Goal: Answer question/provide support

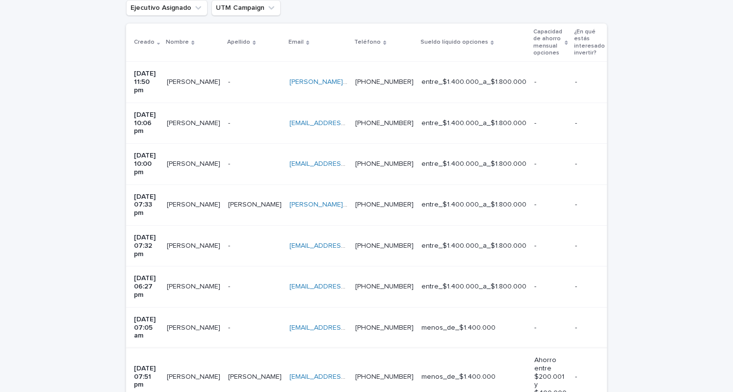
scroll to position [220, 0]
click at [150, 365] on p "[DATE] 07:51 pm" at bounding box center [146, 377] width 25 height 25
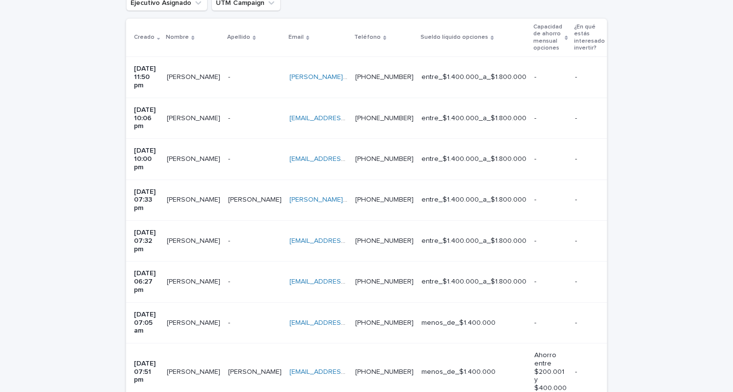
click at [177, 317] on p "[PERSON_NAME]" at bounding box center [194, 322] width 55 height 10
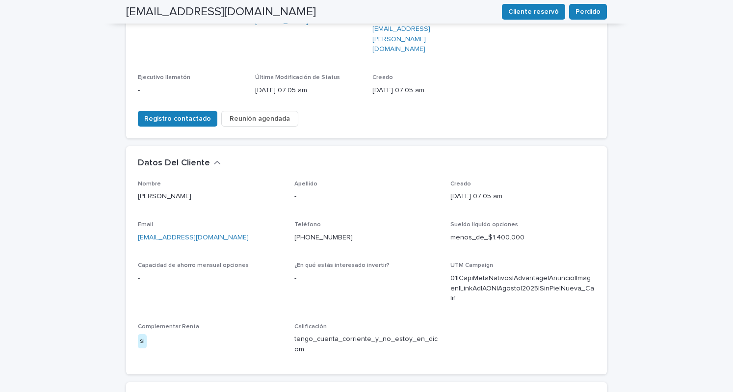
scroll to position [174, 0]
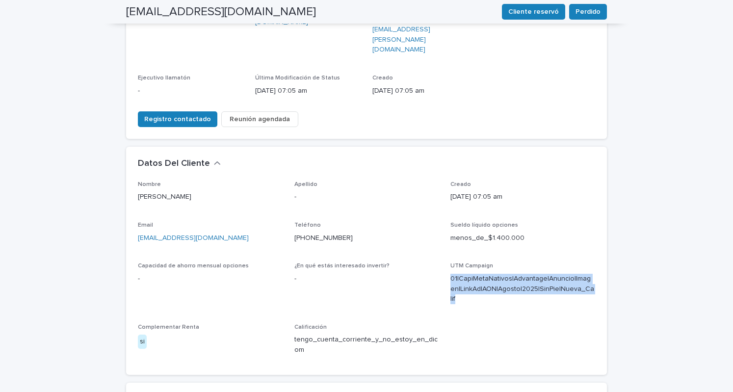
drag, startPoint x: 445, startPoint y: 238, endPoint x: 583, endPoint y: 254, distance: 138.7
click at [583, 254] on div "Nombre Mariela Orellana Apellido - Creado 13/09/2025 07:05 am Email marielaorel…" at bounding box center [366, 272] width 457 height 182
click at [583, 274] on p "01|CapiMetaNativos|Advantage|Anuncio|Imagen|LinkAd|AON|Agosto|2025|SinPie|Nueva…" at bounding box center [522, 289] width 145 height 30
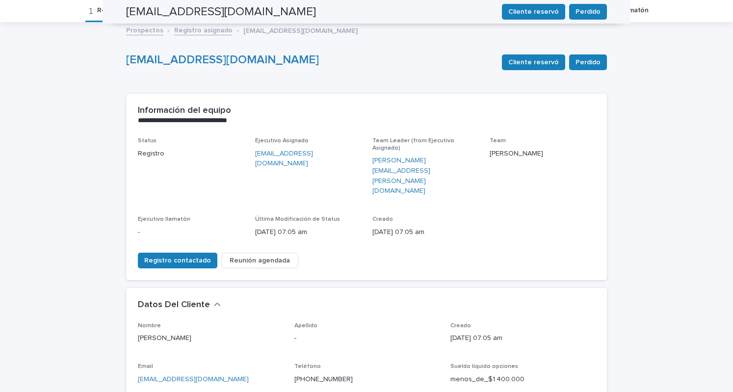
scroll to position [0, 0]
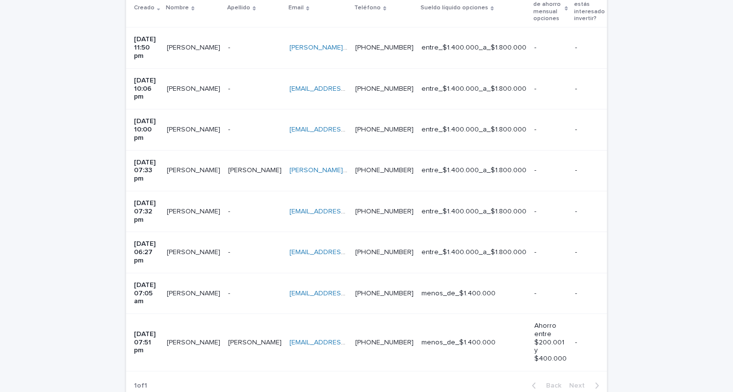
scroll to position [255, 0]
click at [194, 244] on div "José Mansilla Garcia José Mansilla Garcia" at bounding box center [193, 252] width 53 height 16
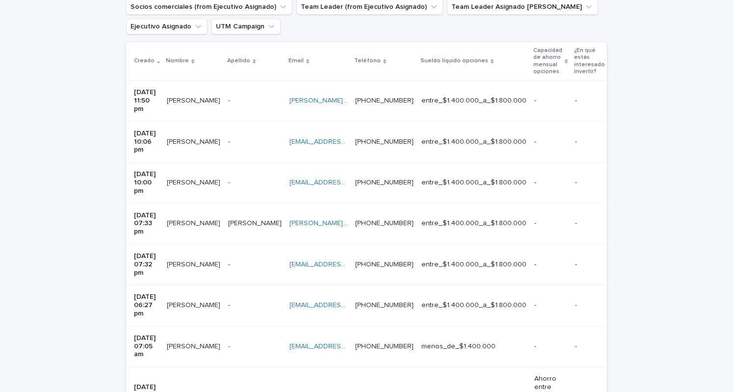
scroll to position [201, 0]
click at [192, 300] on p "[PERSON_NAME]" at bounding box center [194, 305] width 55 height 10
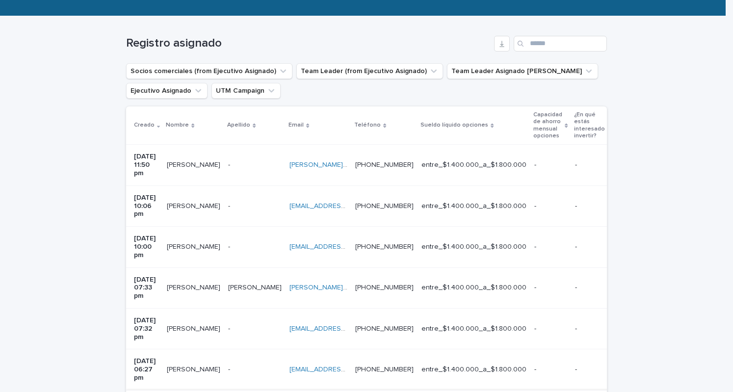
scroll to position [136, 0]
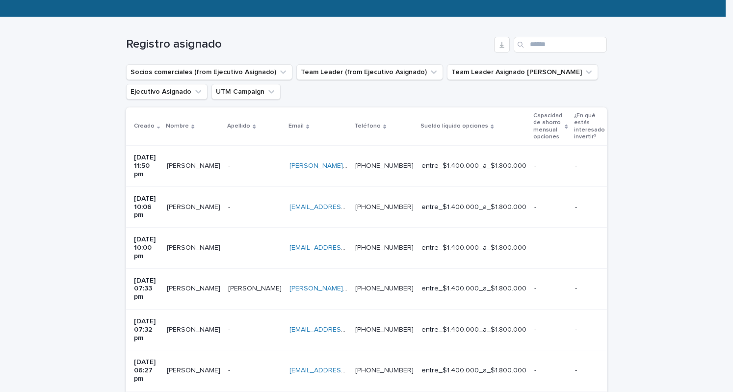
click at [194, 324] on p "[PERSON_NAME]" at bounding box center [194, 329] width 55 height 10
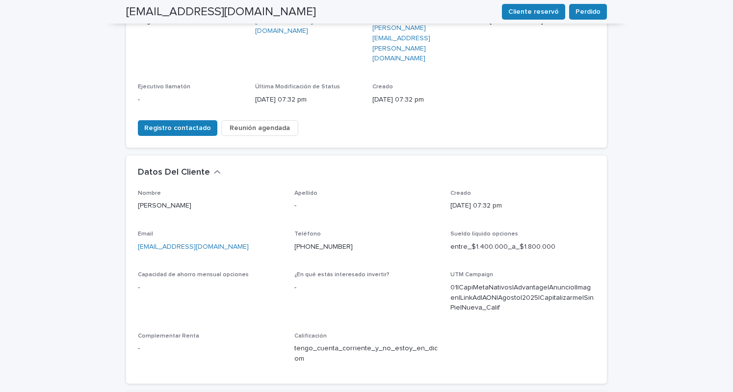
scroll to position [150, 0]
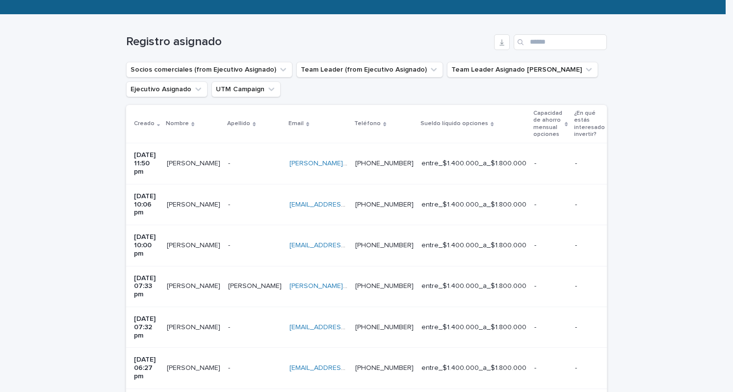
scroll to position [139, 0]
click at [190, 280] on p "[PERSON_NAME]" at bounding box center [194, 285] width 55 height 10
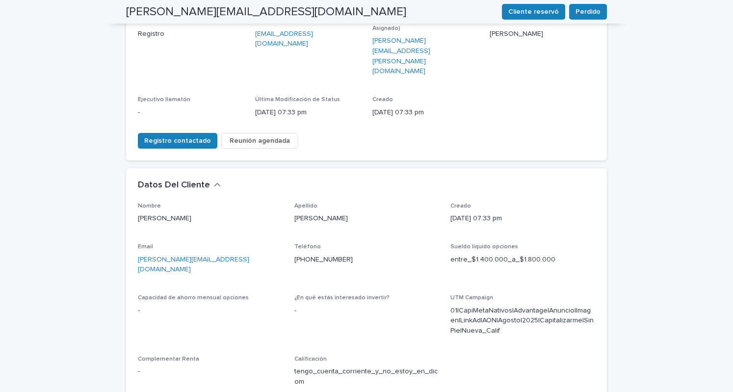
scroll to position [151, 0]
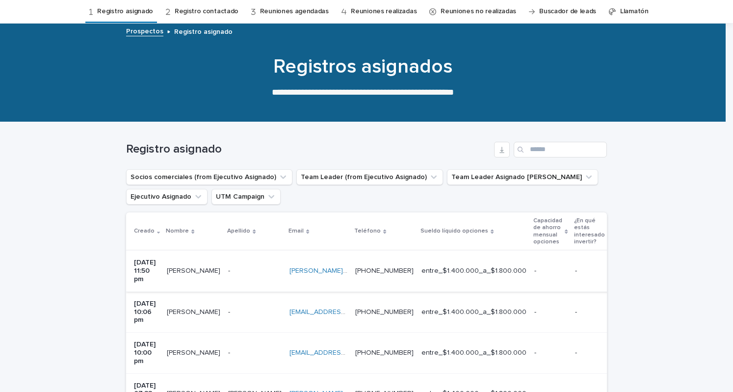
scroll to position [95, 0]
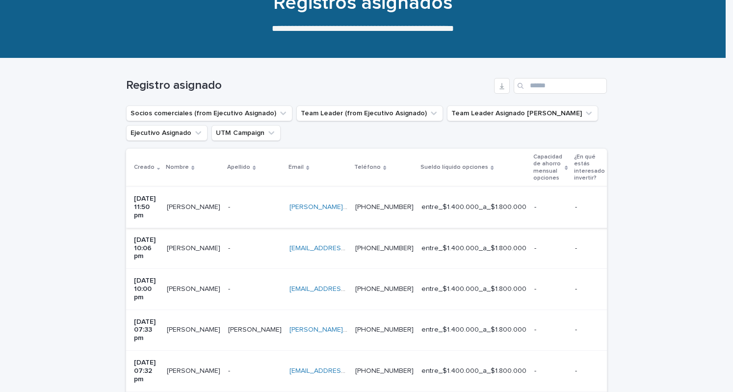
click at [182, 281] on div "juan arturo juan arturo" at bounding box center [193, 289] width 53 height 16
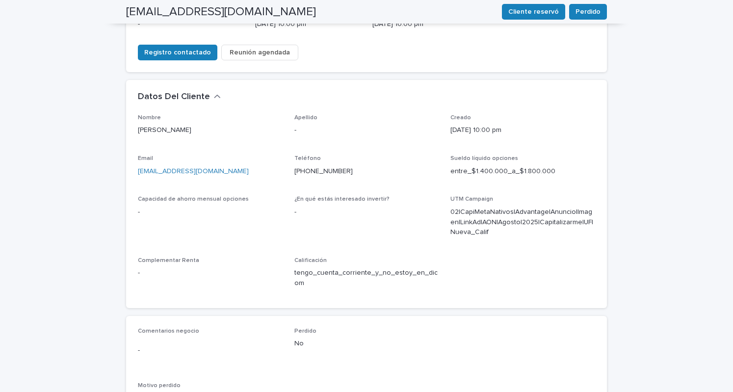
scroll to position [240, 0]
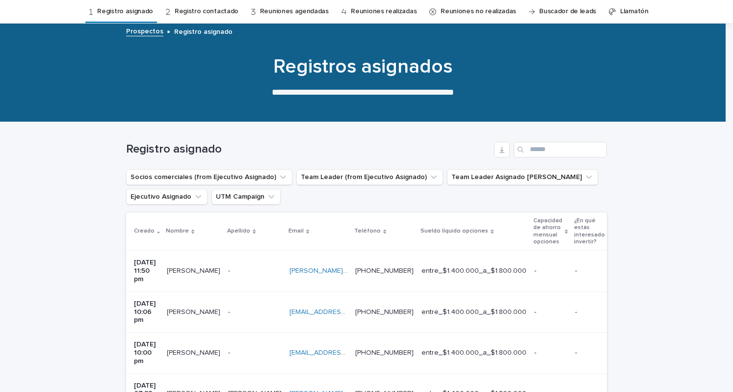
scroll to position [72, 0]
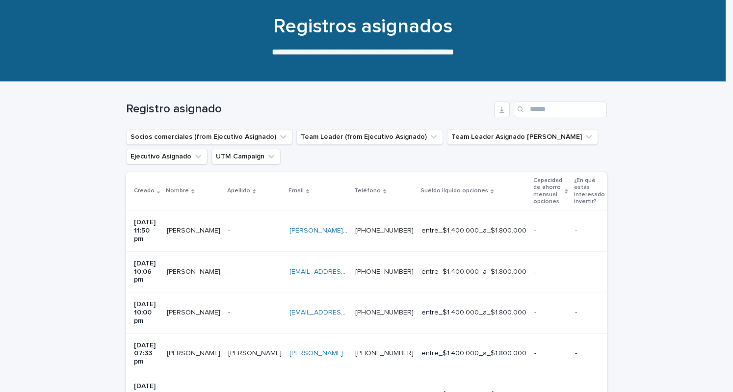
click at [181, 264] on div "jarandina Araya jarandina Araya" at bounding box center [193, 272] width 53 height 16
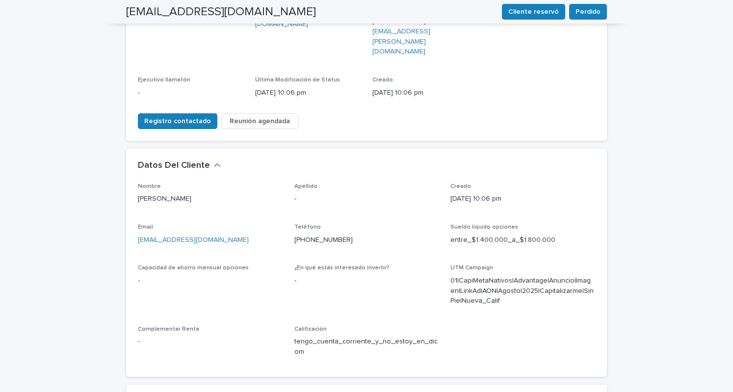
scroll to position [172, 0]
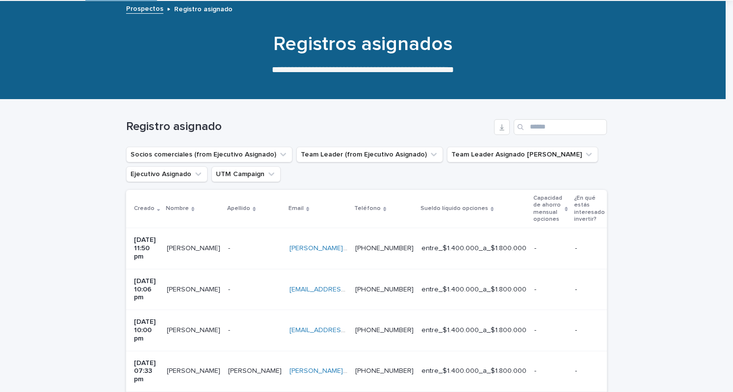
scroll to position [60, 0]
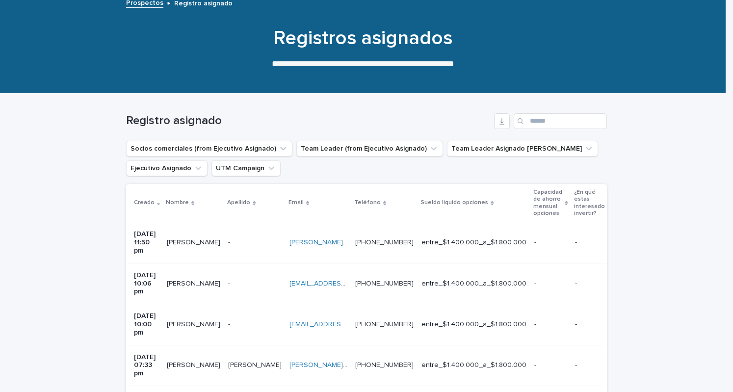
click at [181, 246] on div "[PERSON_NAME] [PERSON_NAME]" at bounding box center [193, 242] width 53 height 16
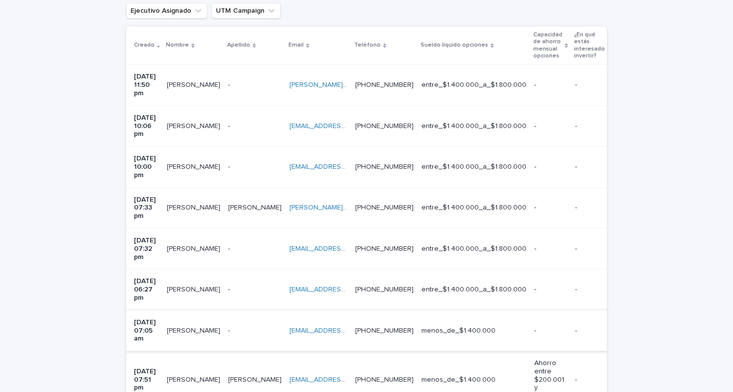
scroll to position [217, 0]
click at [185, 282] on div "José Mansilla Garcia José Mansilla Garcia" at bounding box center [193, 290] width 53 height 16
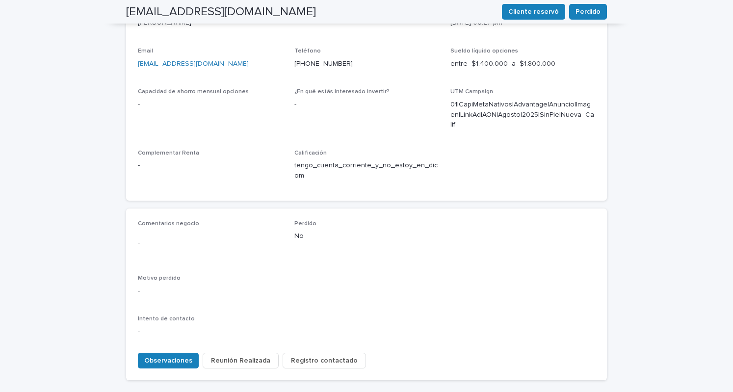
scroll to position [372, 0]
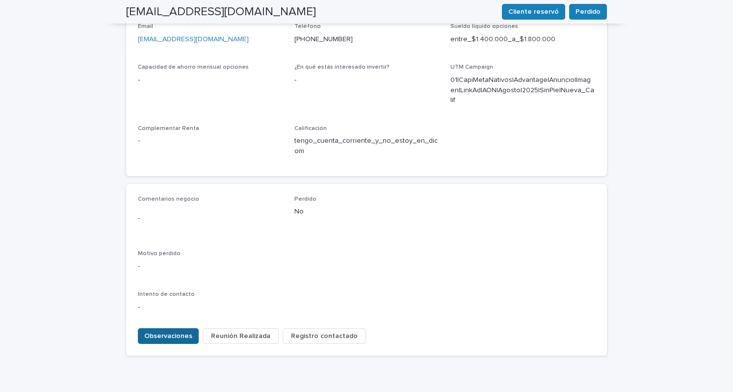
click at [163, 331] on span "Observaciones" at bounding box center [168, 336] width 48 height 10
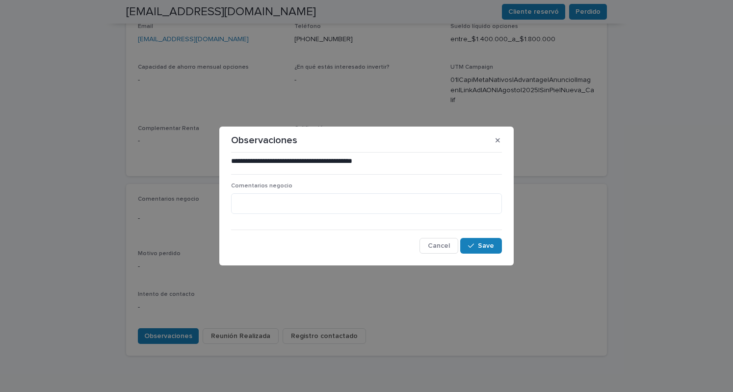
click at [235, 183] on span "Comentarios negocio" at bounding box center [261, 186] width 61 height 6
click at [256, 189] on div "Comentarios negocio" at bounding box center [366, 202] width 271 height 40
click at [264, 183] on span "Comentarios negocio" at bounding box center [261, 186] width 61 height 6
click at [269, 200] on textarea at bounding box center [366, 203] width 271 height 21
type textarea "*"
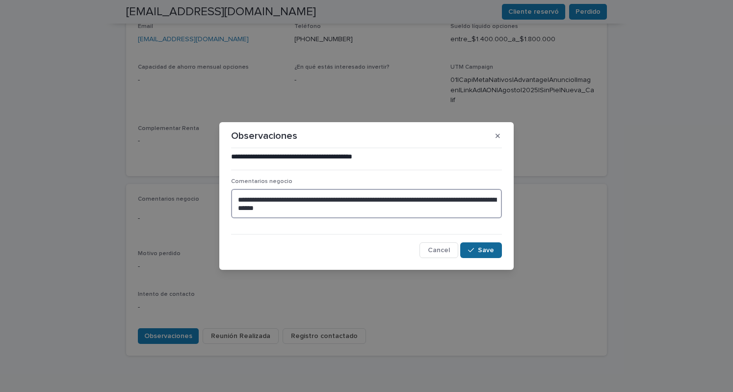
type textarea "**********"
click at [482, 248] on span "Save" at bounding box center [486, 250] width 16 height 7
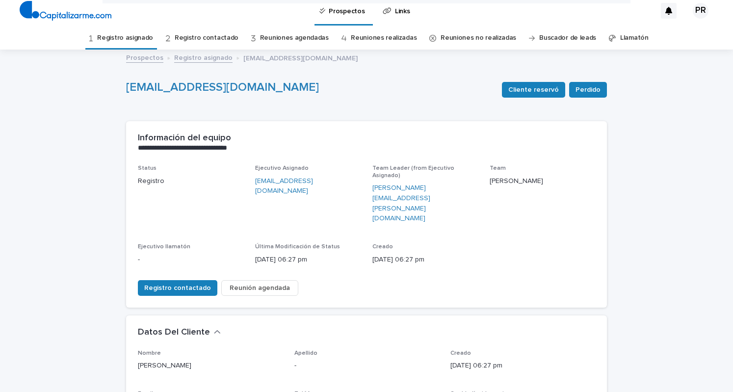
scroll to position [0, 0]
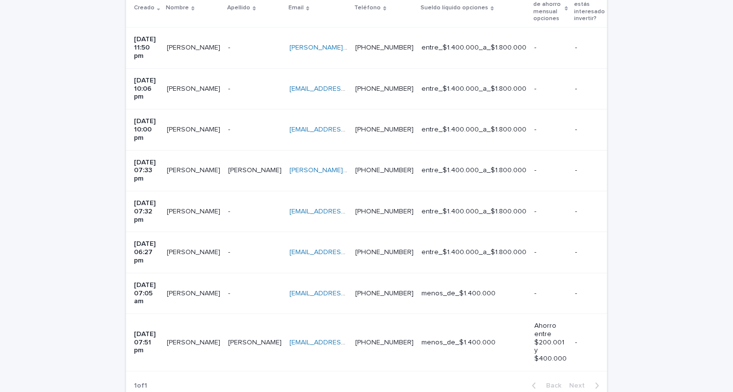
scroll to position [254, 0]
click at [228, 206] on p "-" at bounding box center [230, 211] width 4 height 10
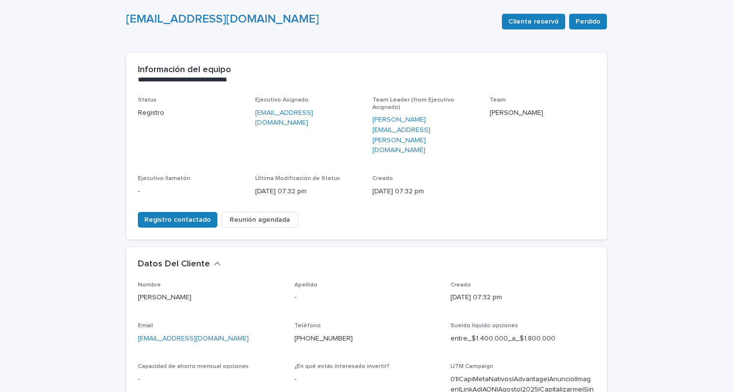
scroll to position [73, 0]
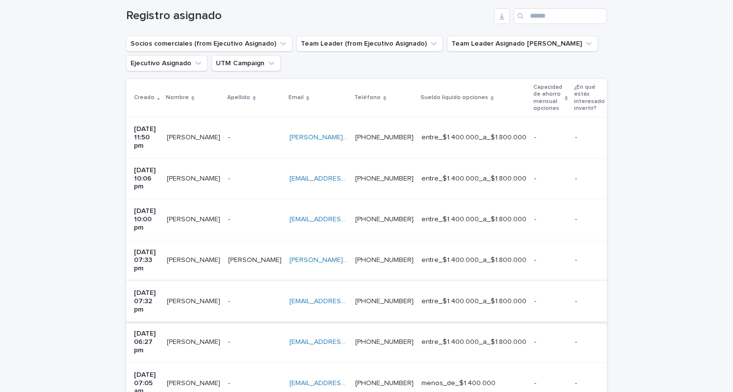
scroll to position [165, 0]
click at [187, 254] on p "[PERSON_NAME]" at bounding box center [194, 259] width 55 height 10
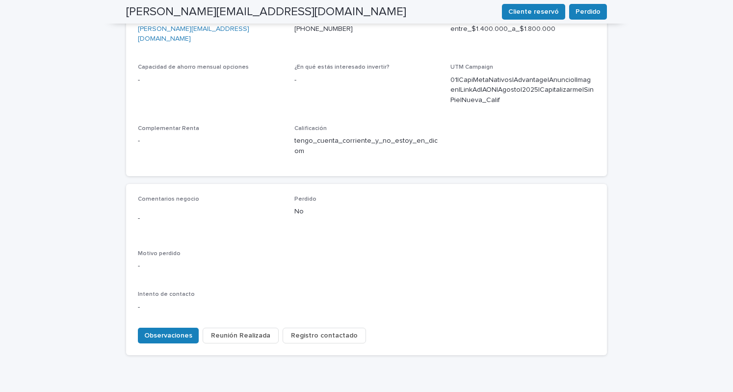
scroll to position [382, 0]
click at [170, 332] on span "Observaciones" at bounding box center [168, 337] width 48 height 10
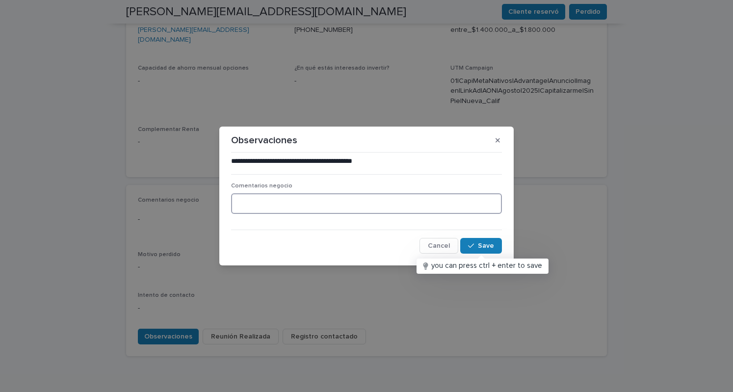
click at [254, 208] on textarea at bounding box center [366, 203] width 271 height 21
type textarea "*"
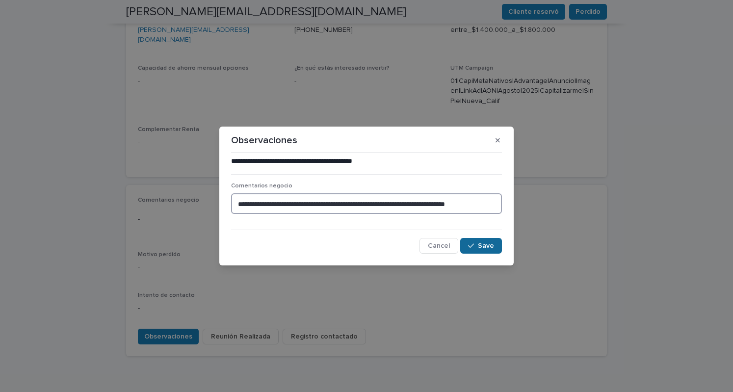
type textarea "**********"
click at [475, 247] on div "button" at bounding box center [473, 245] width 10 height 7
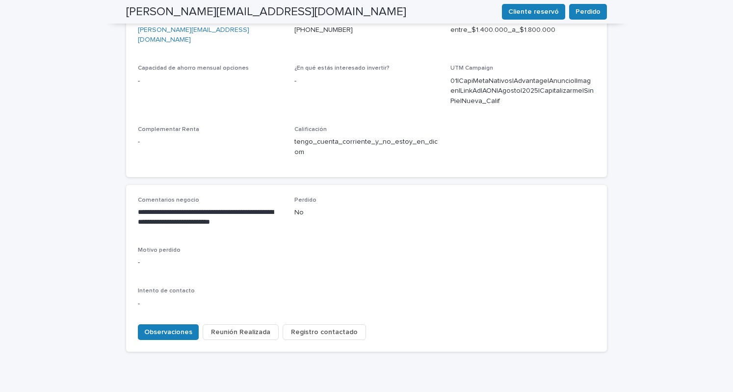
scroll to position [374, 0]
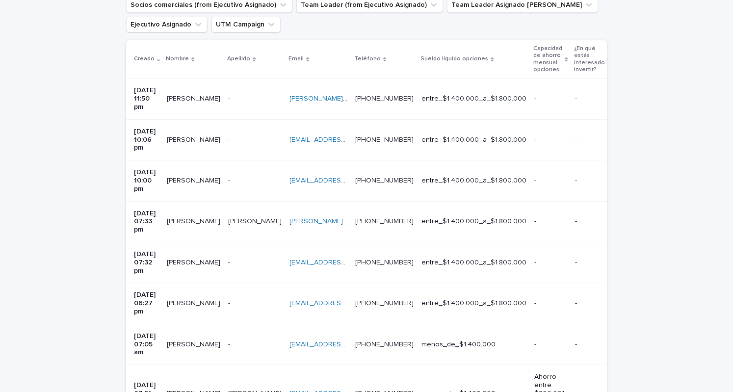
scroll to position [195, 0]
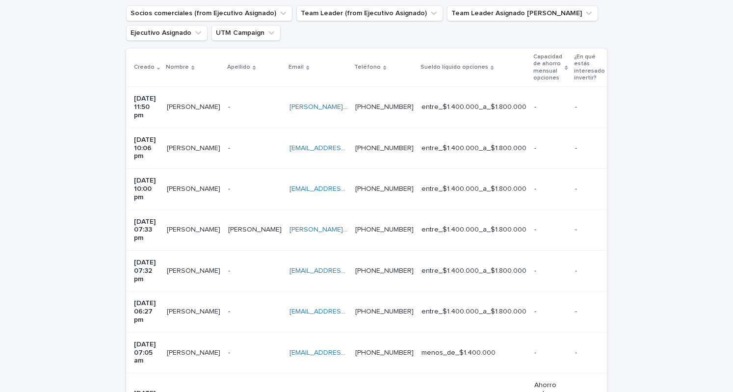
click at [196, 183] on p "[PERSON_NAME]" at bounding box center [194, 188] width 55 height 10
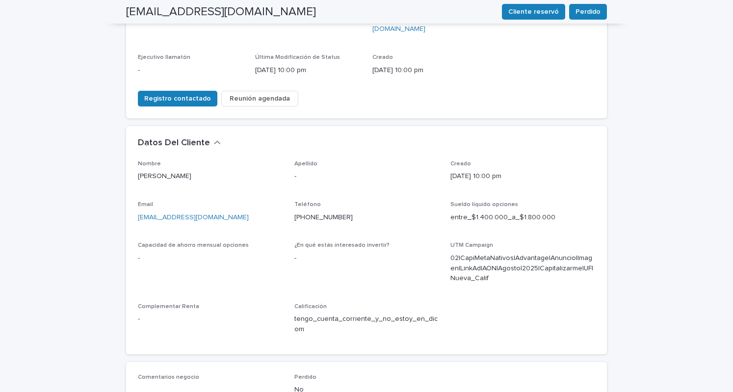
scroll to position [198, 0]
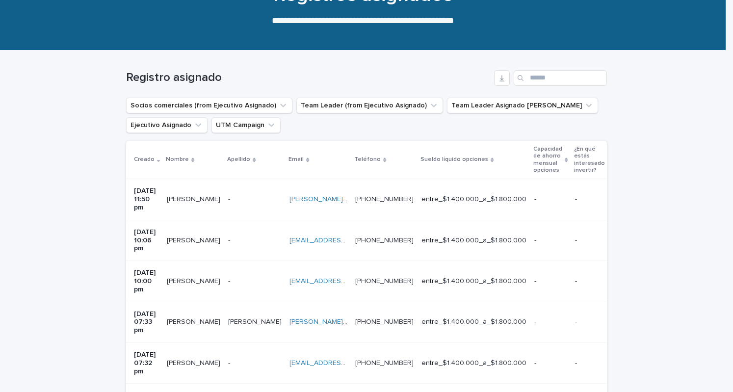
scroll to position [103, 0]
click at [195, 233] on div "jarandina Araya jarandina Araya" at bounding box center [193, 241] width 53 height 16
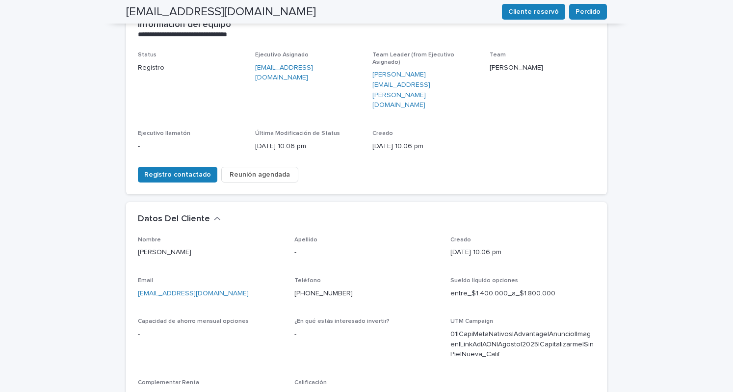
scroll to position [116, 0]
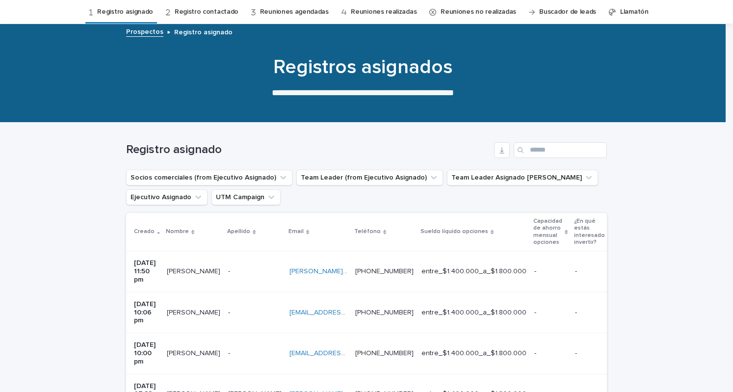
scroll to position [31, 0]
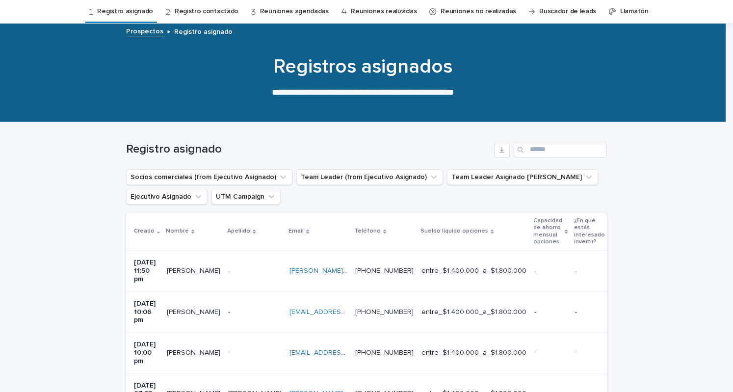
click at [204, 269] on p "[PERSON_NAME]" at bounding box center [194, 270] width 55 height 10
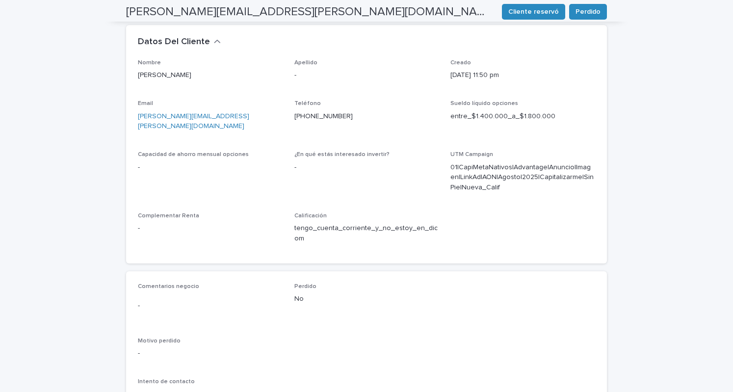
scroll to position [298, 0]
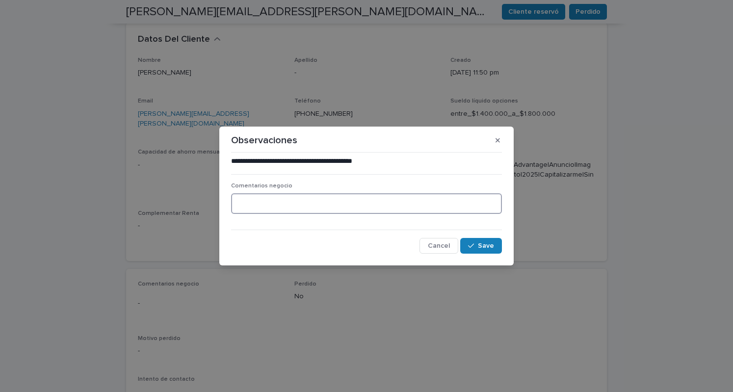
click at [285, 204] on textarea at bounding box center [366, 203] width 271 height 21
type textarea "**********"
click at [476, 251] on button "Save" at bounding box center [481, 246] width 42 height 16
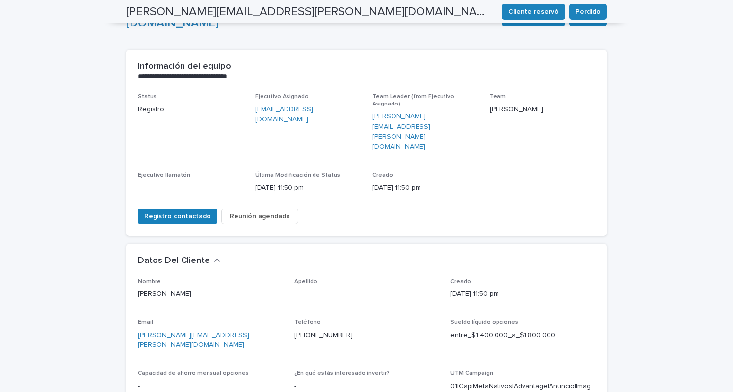
scroll to position [50, 0]
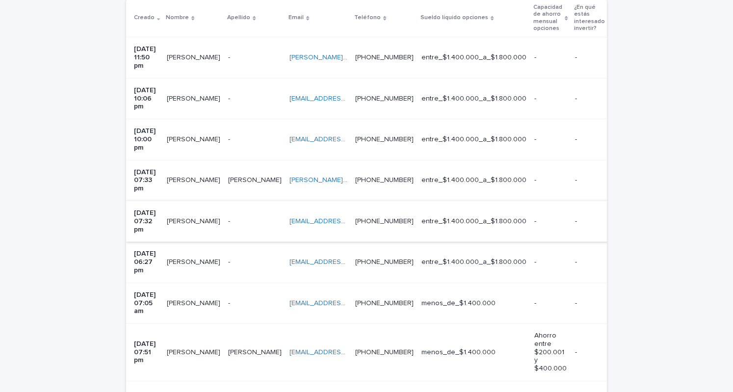
scroll to position [245, 0]
click at [190, 160] on td "Cintia Cintia" at bounding box center [193, 179] width 61 height 41
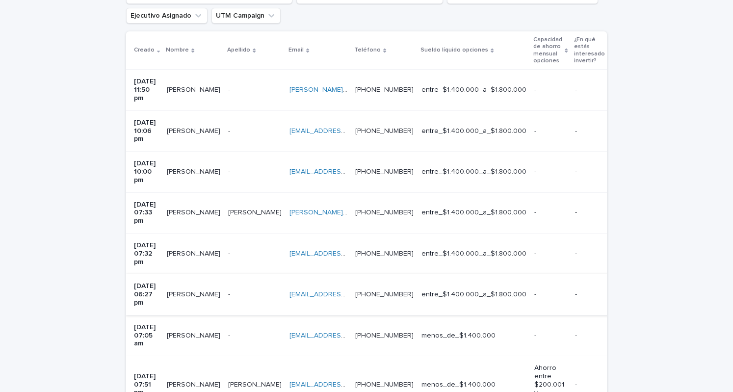
scroll to position [212, 0]
click at [212, 287] on div "José Mansilla Garcia José Mansilla Garcia" at bounding box center [193, 295] width 53 height 16
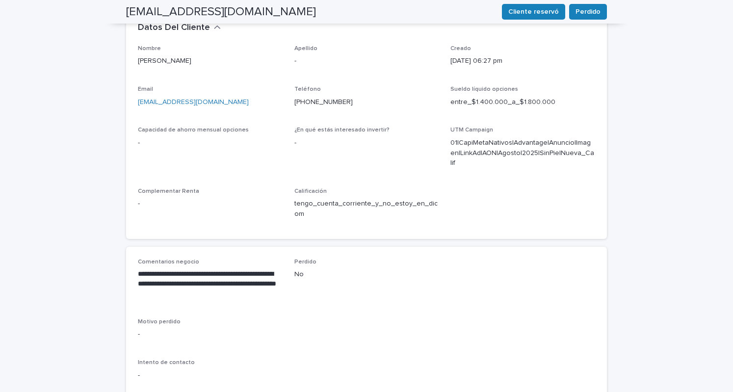
scroll to position [309, 0]
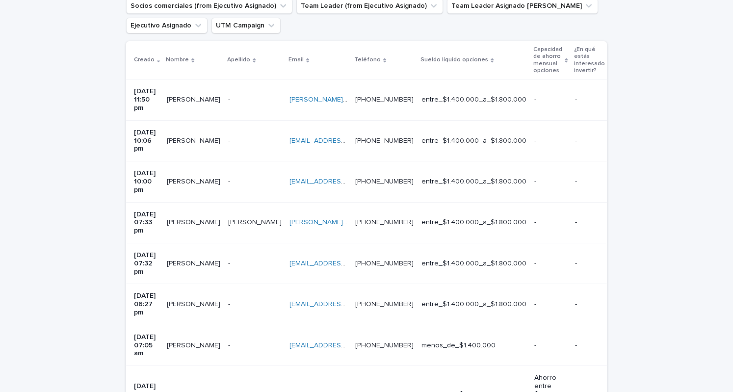
scroll to position [202, 0]
click at [203, 259] on p "[PERSON_NAME]" at bounding box center [194, 264] width 55 height 10
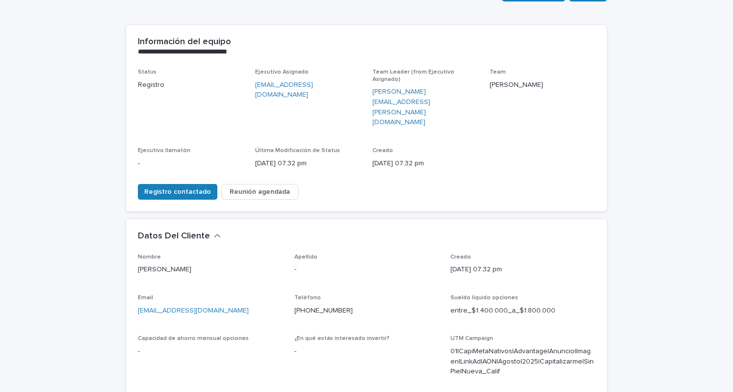
scroll to position [101, 0]
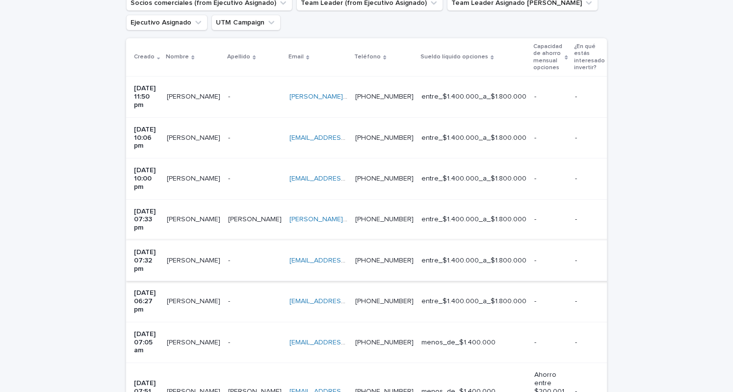
scroll to position [205, 0]
click at [181, 294] on div "José Mansilla Garcia José Mansilla Garcia" at bounding box center [193, 302] width 53 height 16
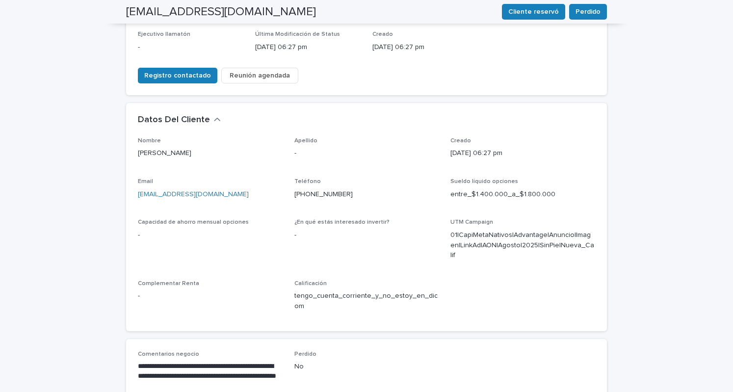
scroll to position [217, 0]
drag, startPoint x: 230, startPoint y: 155, endPoint x: 130, endPoint y: 159, distance: 99.7
click at [130, 159] on div "Nombre José Mansilla Garcia Apellido - Creado 14/09/2025 06:27 pm Email Gmansil…" at bounding box center [366, 235] width 481 height 194
copy link "[EMAIL_ADDRESS][DOMAIN_NAME]"
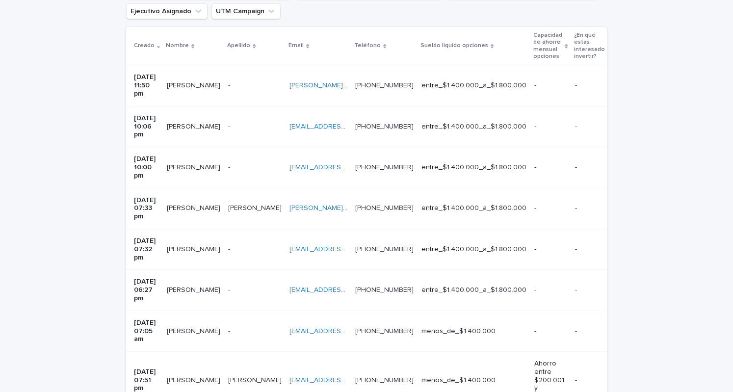
scroll to position [31, 0]
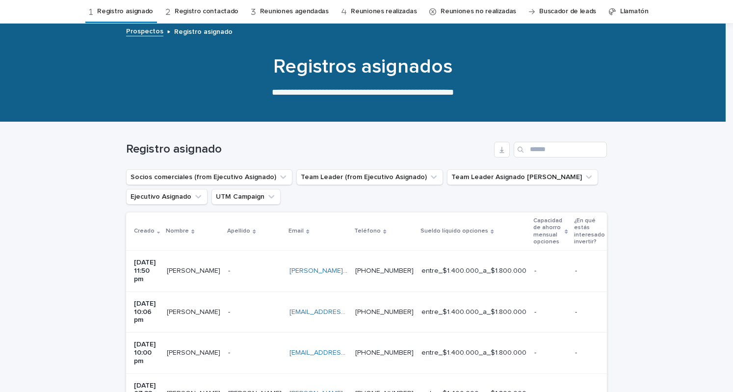
click at [181, 274] on div "[PERSON_NAME] [PERSON_NAME]" at bounding box center [193, 271] width 53 height 16
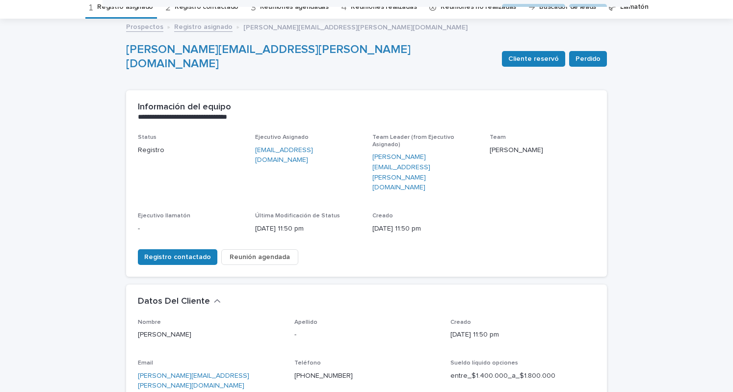
scroll to position [12, 0]
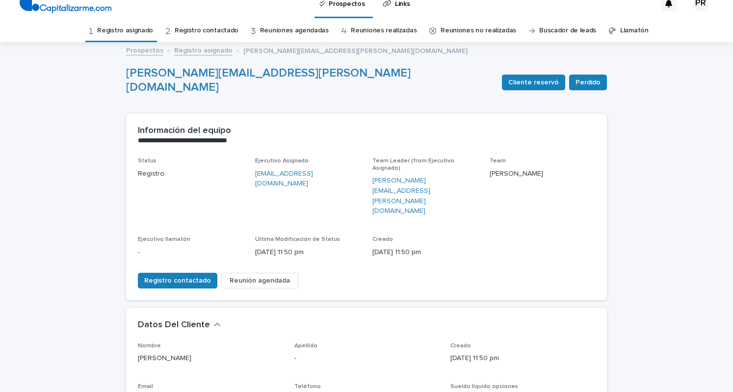
drag, startPoint x: 225, startPoint y: 357, endPoint x: 114, endPoint y: 359, distance: 110.4
copy link "[PERSON_NAME][EMAIL_ADDRESS][PERSON_NAME][DOMAIN_NAME]"
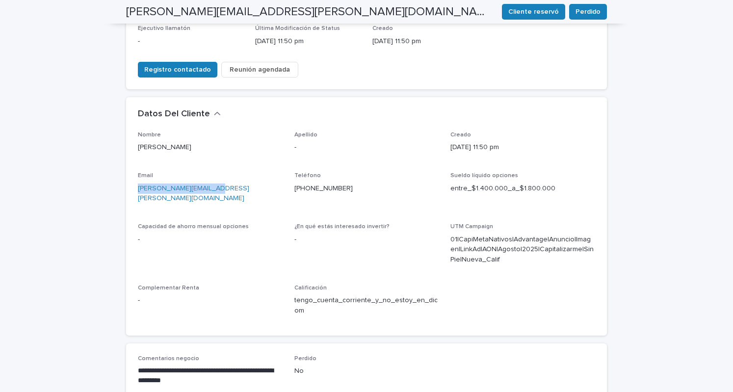
scroll to position [134, 0]
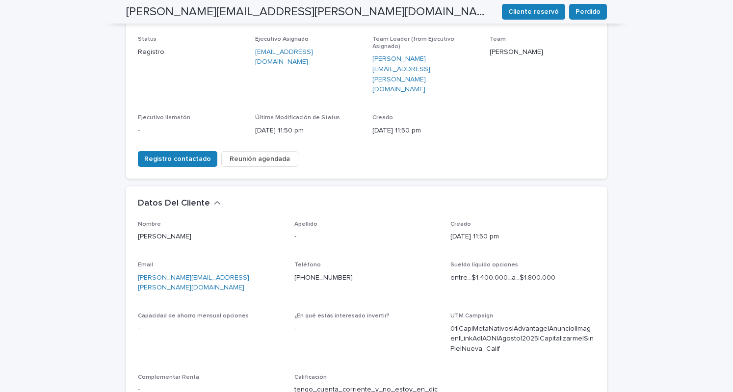
click at [106, 222] on div "**********" at bounding box center [366, 289] width 733 height 735
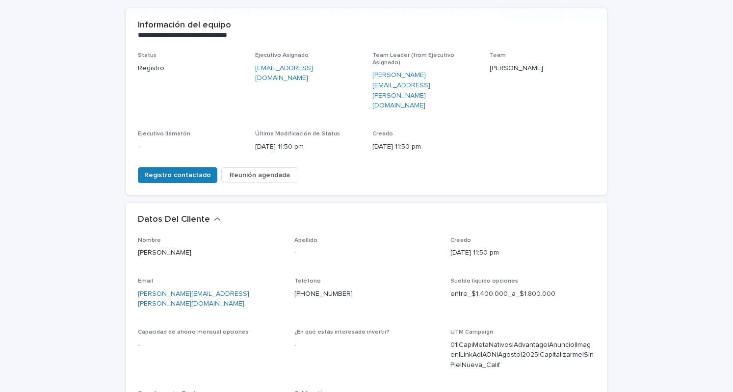
scroll to position [118, 0]
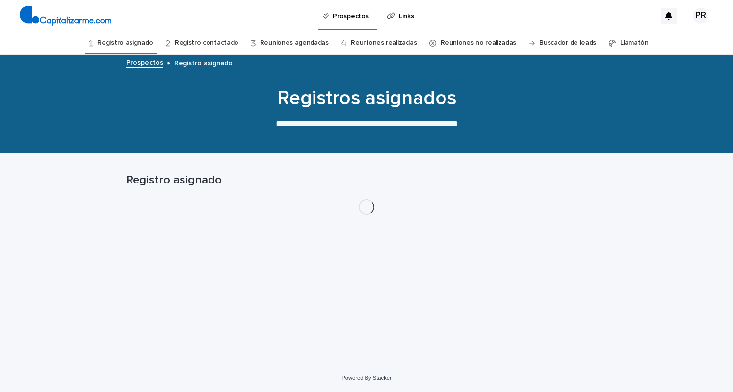
click at [53, 17] on img at bounding box center [66, 16] width 92 height 20
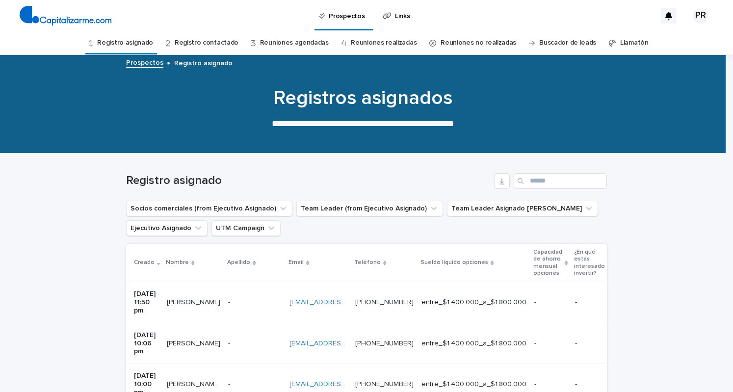
click at [698, 12] on div "PR" at bounding box center [701, 16] width 16 height 16
click at [691, 37] on p "Log Out" at bounding box center [691, 41] width 62 height 17
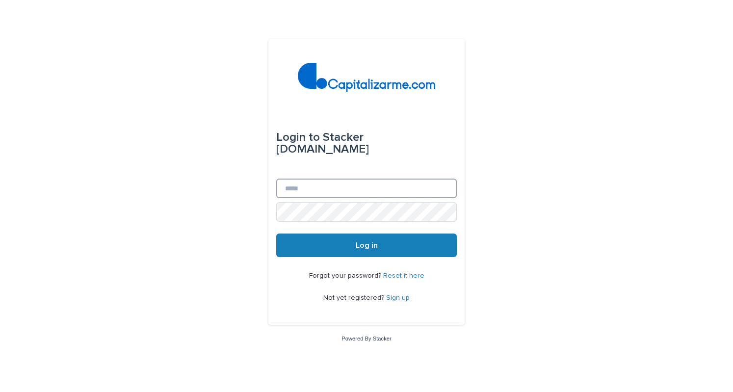
type input "**********"
click at [693, 28] on div "**********" at bounding box center [366, 196] width 733 height 392
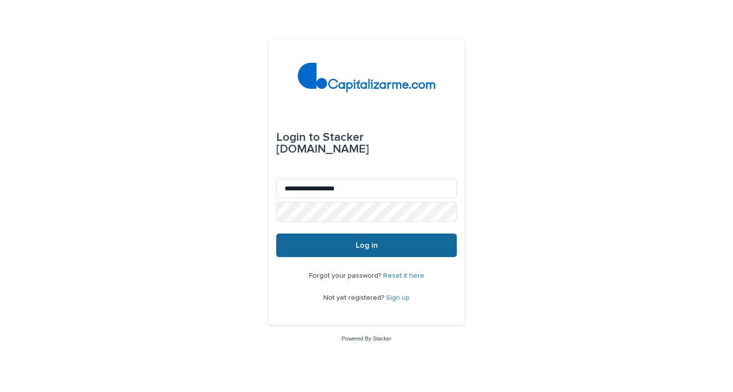
click at [381, 254] on button "Log in" at bounding box center [366, 245] width 181 height 24
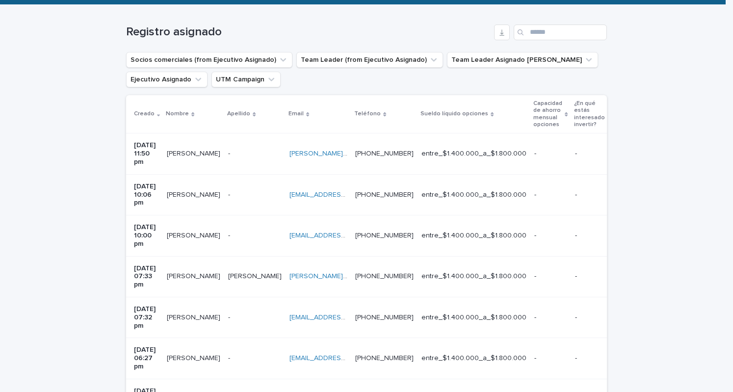
scroll to position [149, 0]
click at [178, 155] on div "[PERSON_NAME] [PERSON_NAME]" at bounding box center [193, 154] width 53 height 16
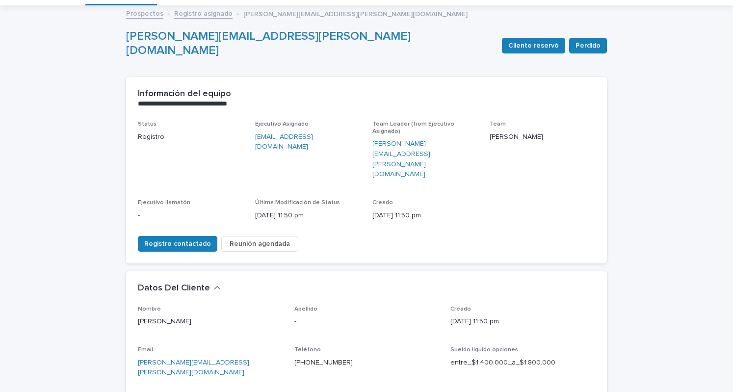
scroll to position [50, 0]
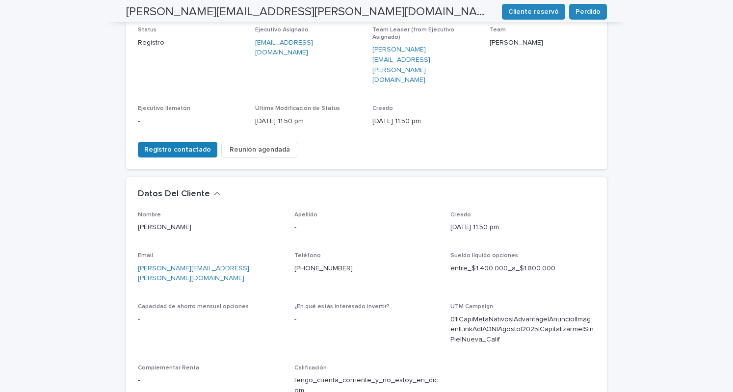
scroll to position [188, 0]
